Goal: Find specific page/section: Find specific page/section

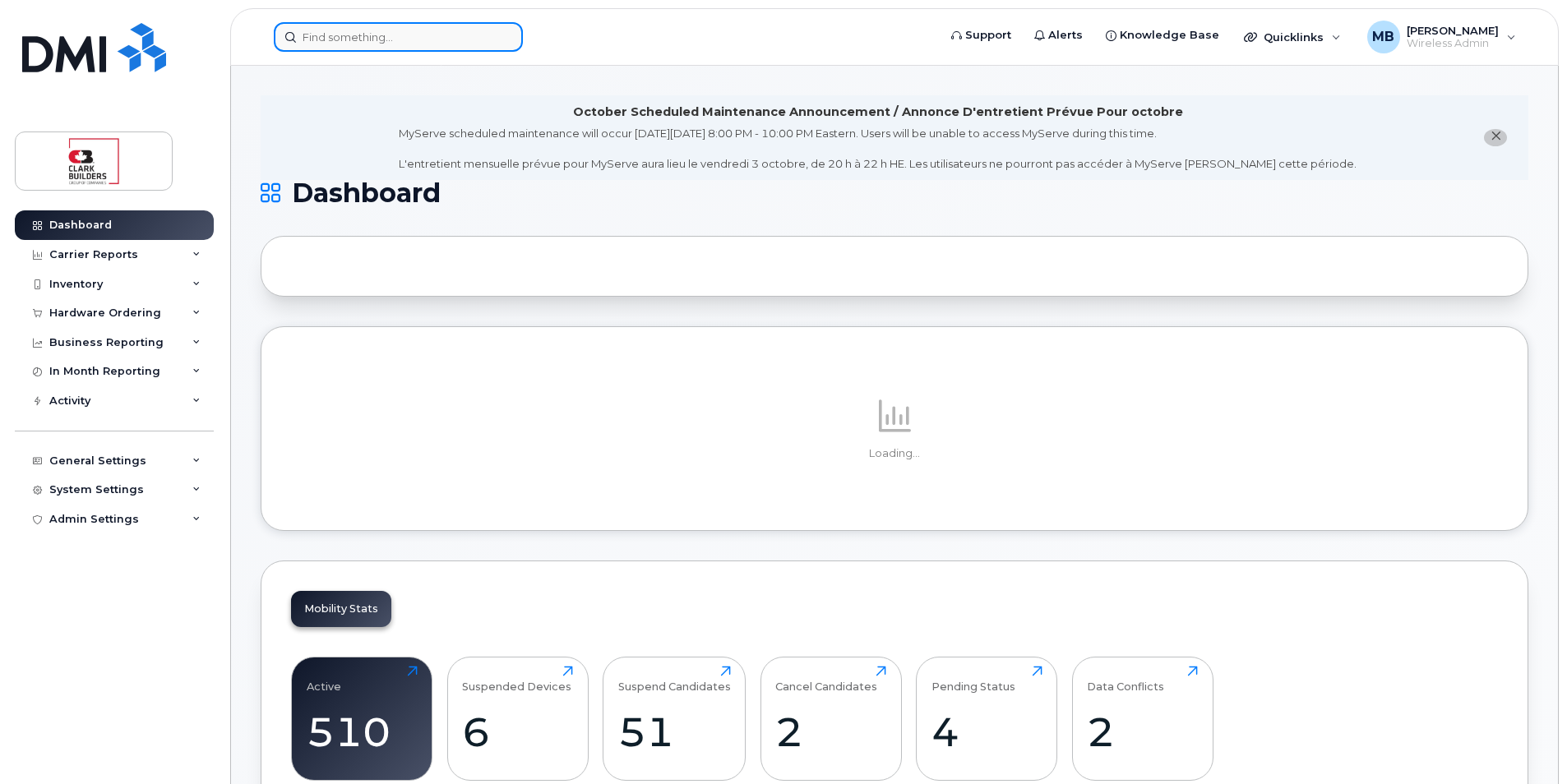
click at [394, 40] on input at bounding box center [398, 37] width 249 height 30
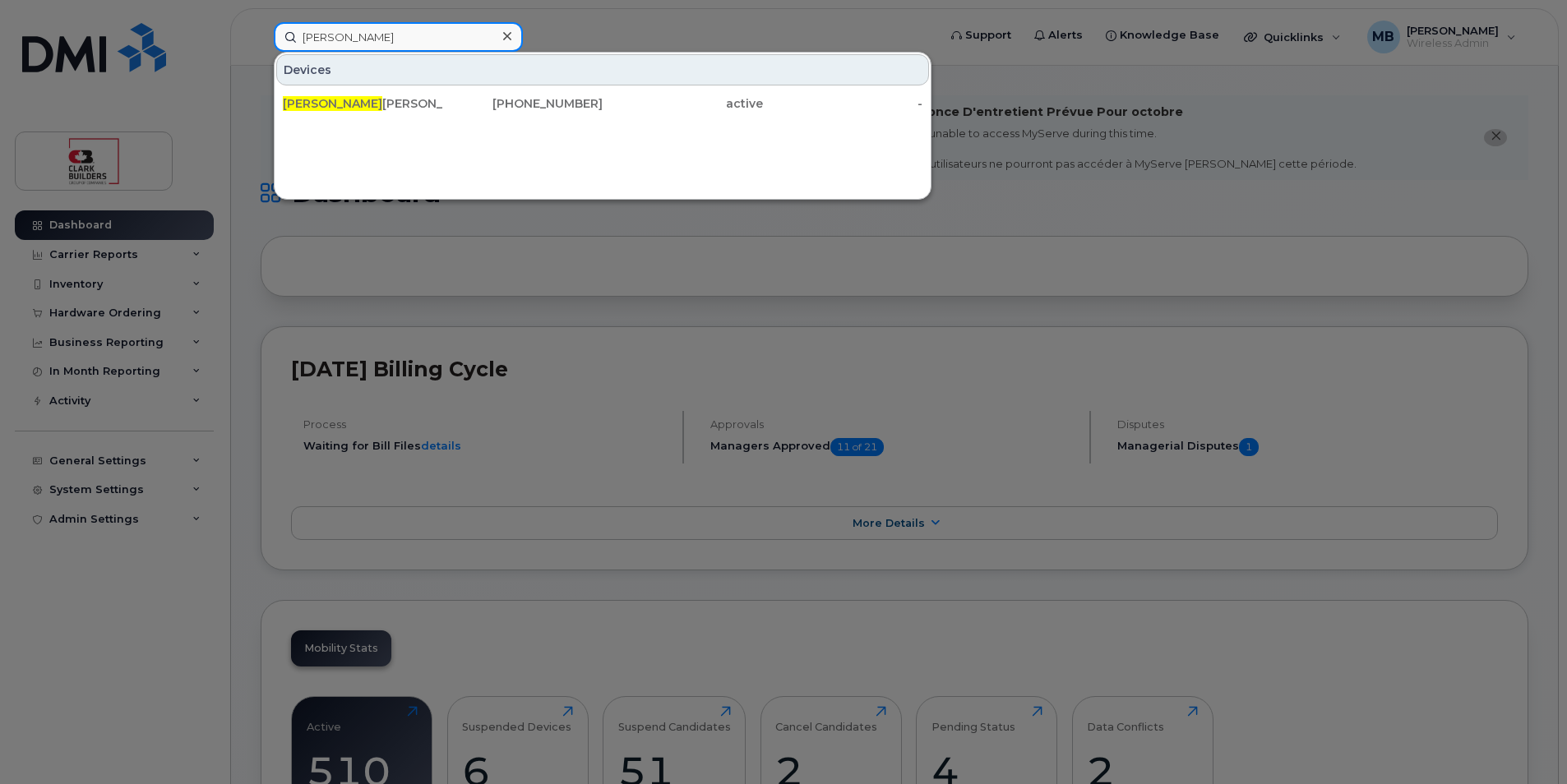
type input "[PERSON_NAME]"
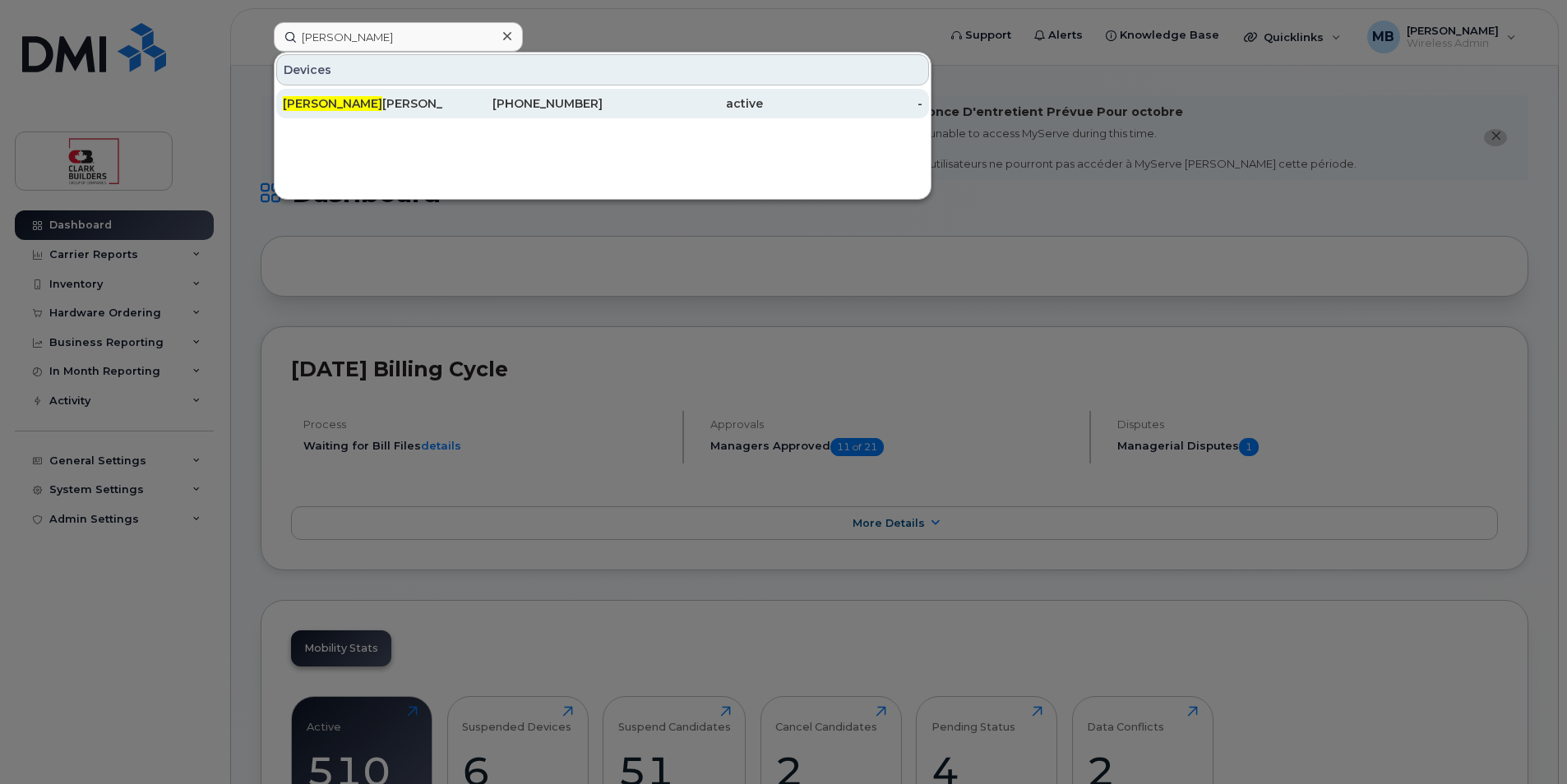
click at [390, 102] on div "[PERSON_NAME]" at bounding box center [363, 104] width 160 height 16
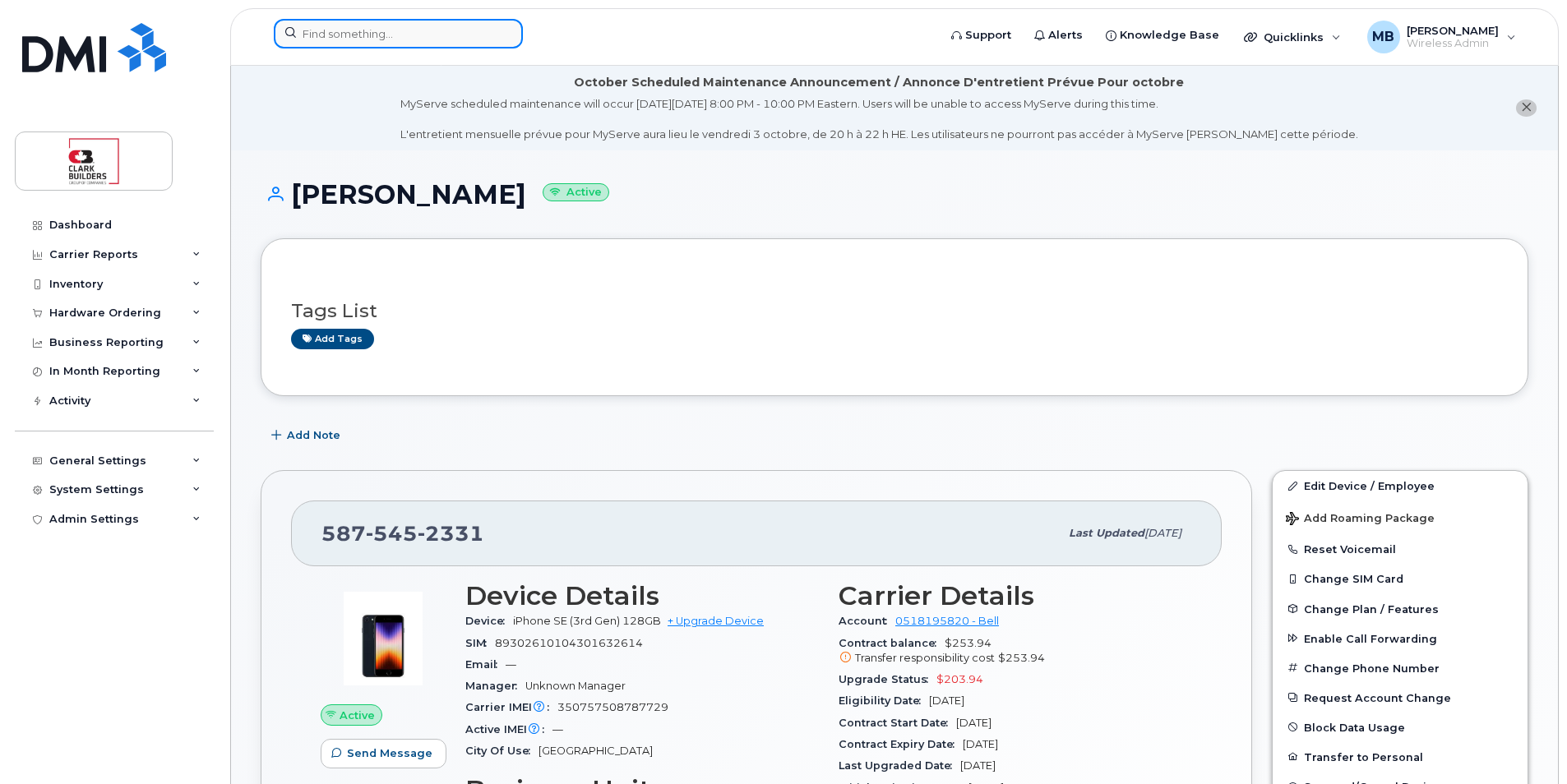
click at [376, 33] on input at bounding box center [398, 33] width 249 height 30
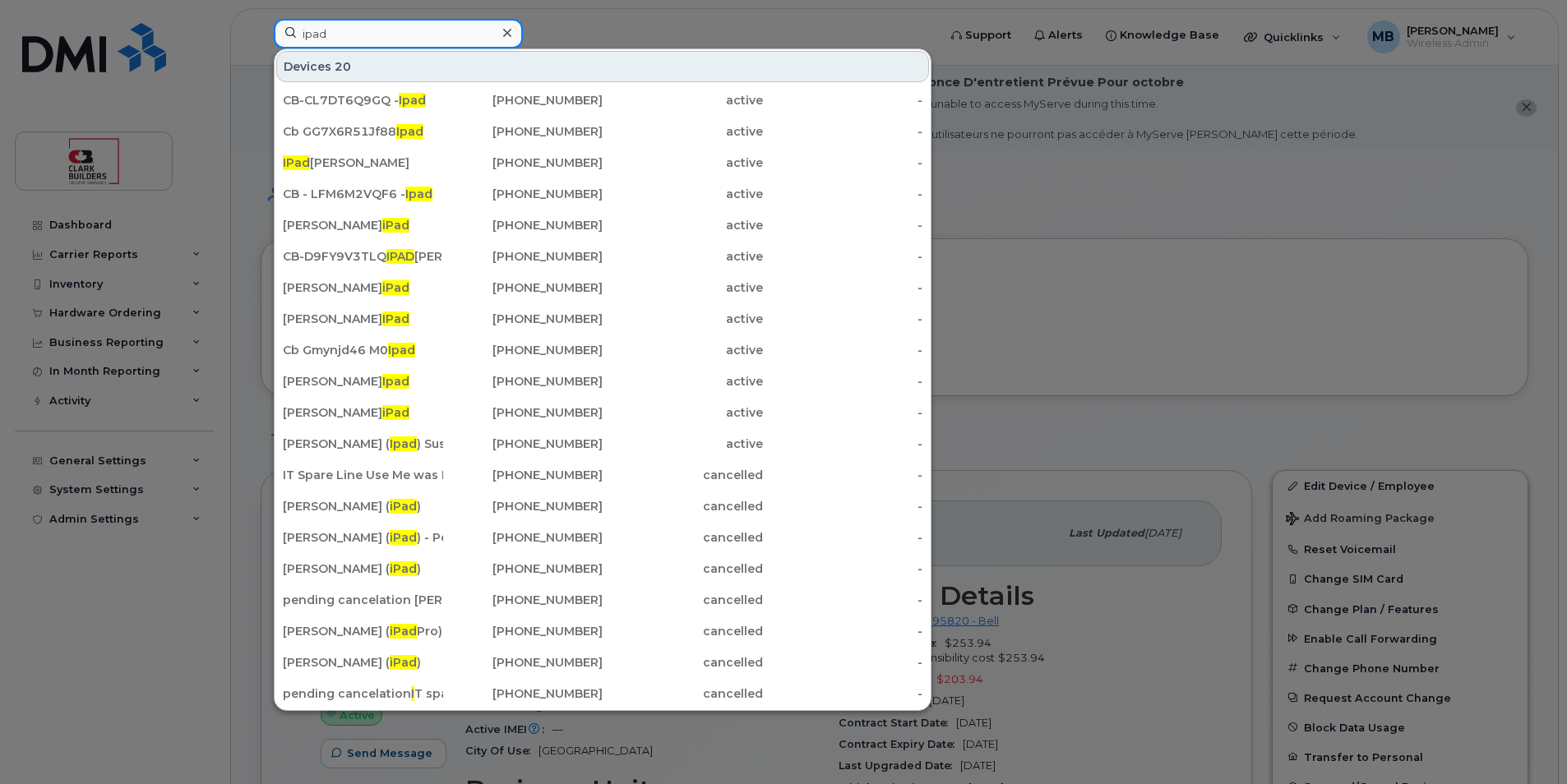
type input "ipad"
drag, startPoint x: 379, startPoint y: 32, endPoint x: 276, endPoint y: 32, distance: 103.0
click at [276, 32] on input "ipad" at bounding box center [398, 33] width 249 height 30
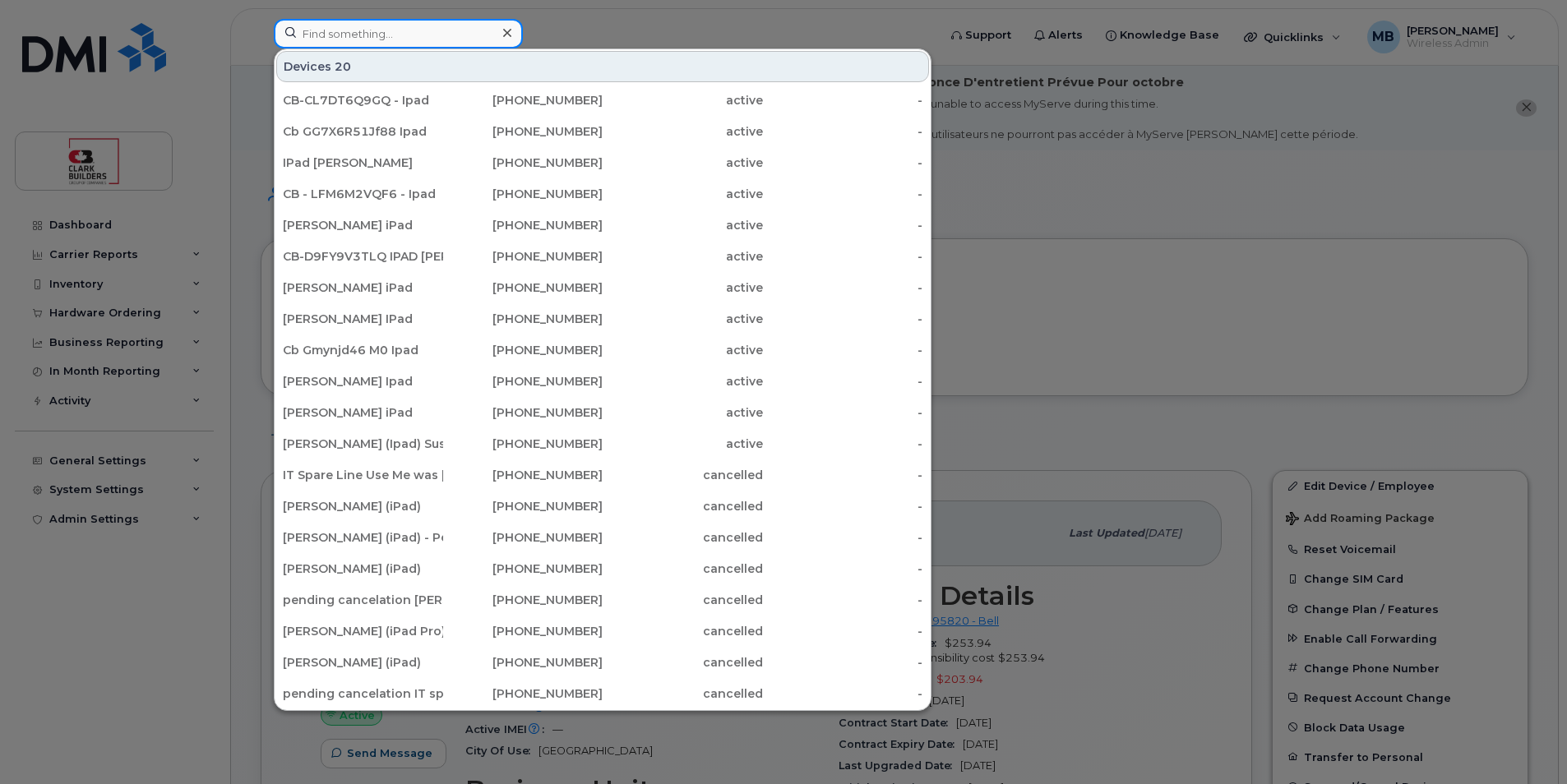
paste input "351159273130186"
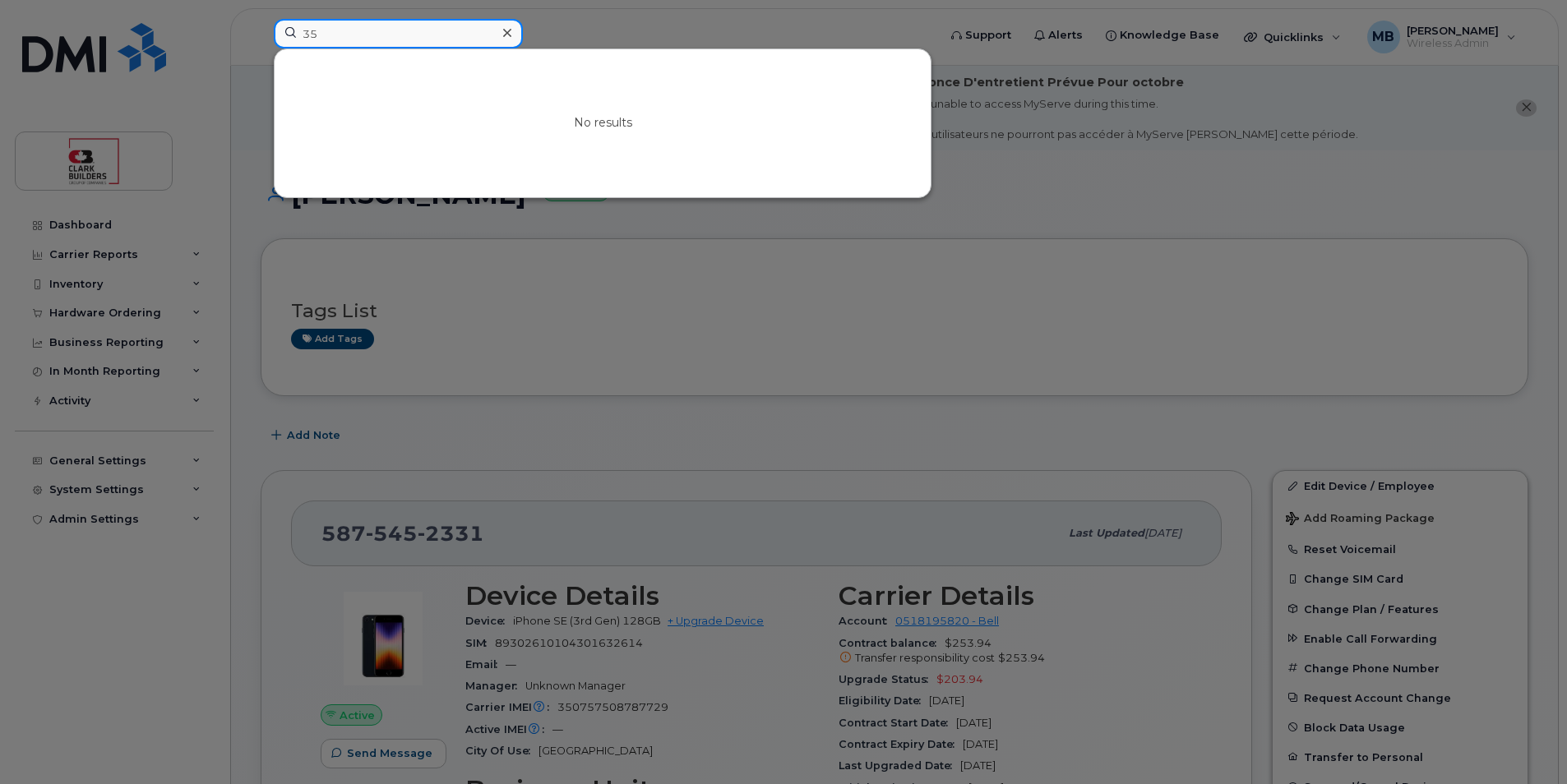
type input "3"
click at [394, 30] on input at bounding box center [398, 33] width 249 height 30
paste input "Assigned number : 5873370564"
drag, startPoint x: 413, startPoint y: 35, endPoint x: 272, endPoint y: 32, distance: 141.0
click at [272, 32] on div "Assigned number : 5873370564 No results" at bounding box center [600, 37] width 679 height 36
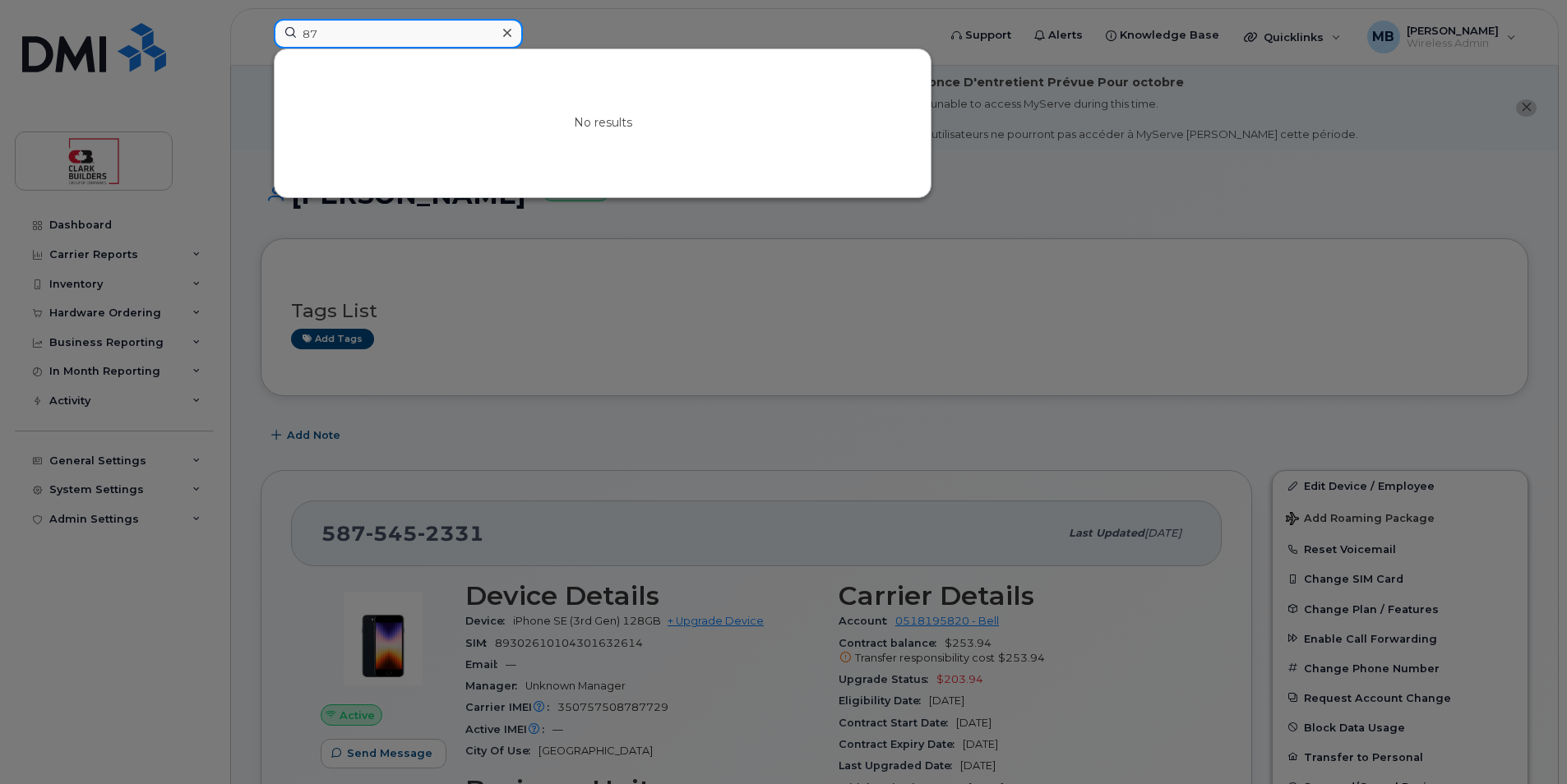
type input "8"
click at [416, 23] on input at bounding box center [398, 33] width 249 height 30
paste input "Winston Voogd - iPad"
click at [430, 32] on input "Winston Voogd - iPad" at bounding box center [398, 33] width 249 height 30
type input "W"
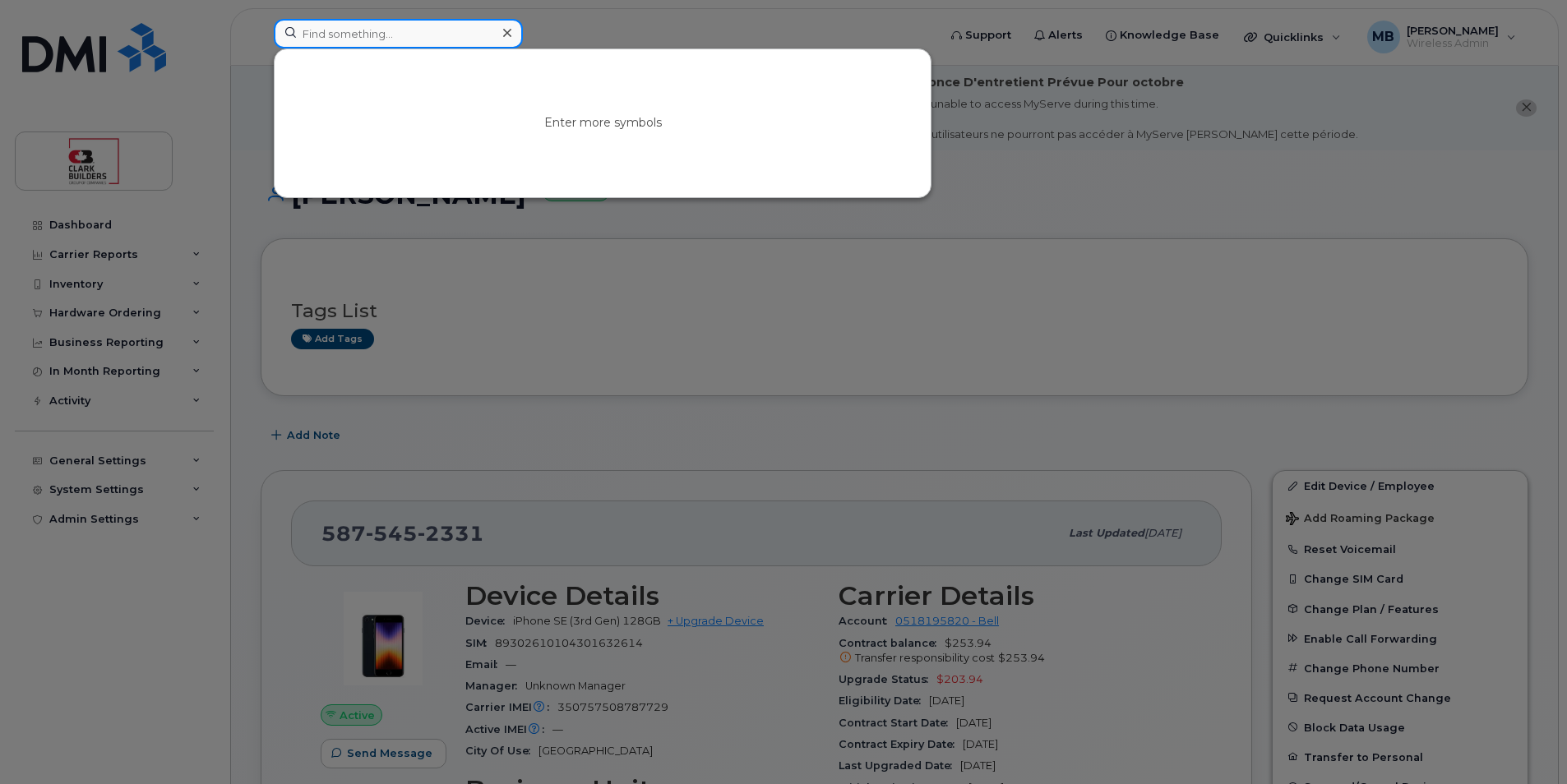
click at [412, 42] on input at bounding box center [398, 33] width 249 height 30
type input "58733705"
click at [377, 35] on input "58733705" at bounding box center [398, 33] width 249 height 30
drag, startPoint x: 385, startPoint y: 33, endPoint x: 301, endPoint y: 31, distance: 84.0
click at [301, 31] on input "58733705" at bounding box center [398, 33] width 249 height 30
